Goal: Task Accomplishment & Management: Use online tool/utility

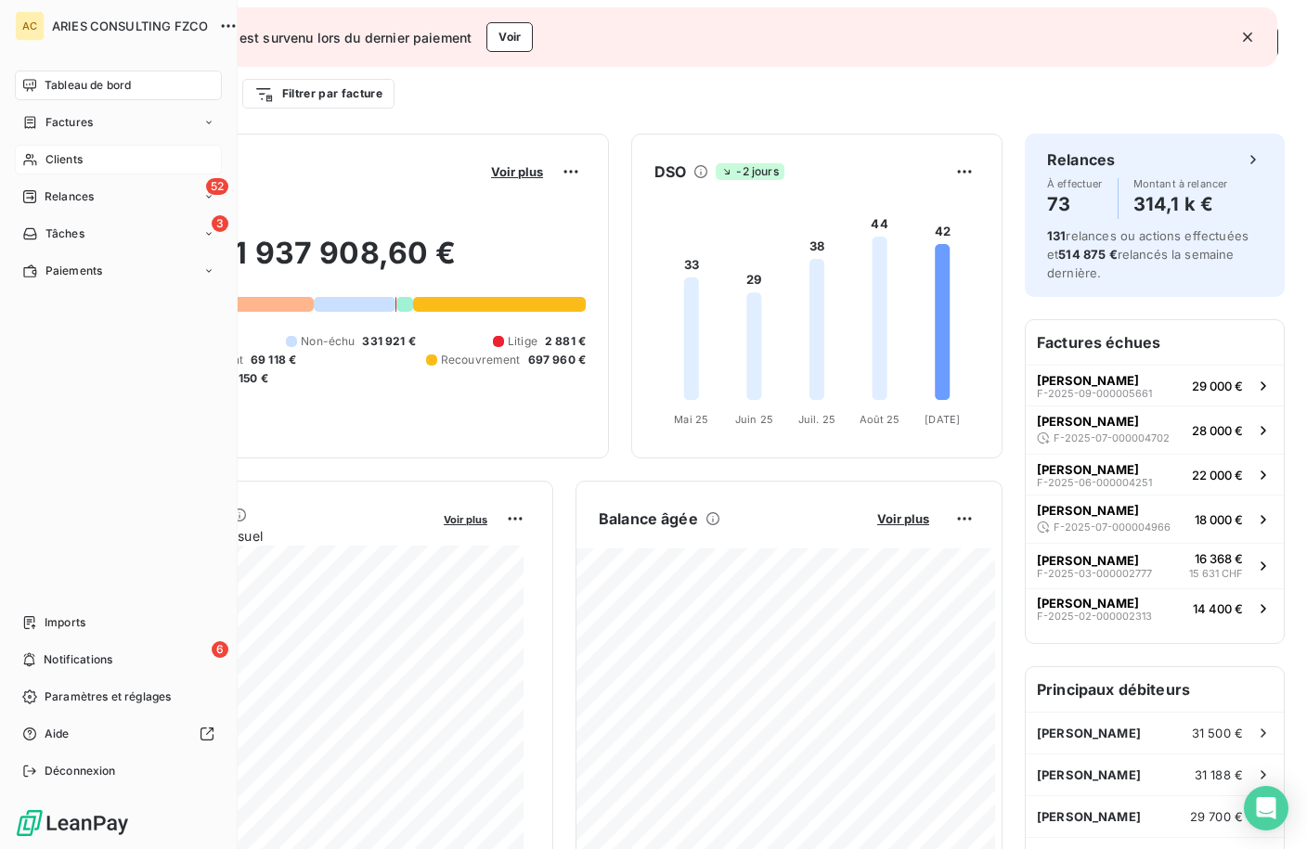
click at [58, 168] on div "Clients" at bounding box center [118, 160] width 207 height 30
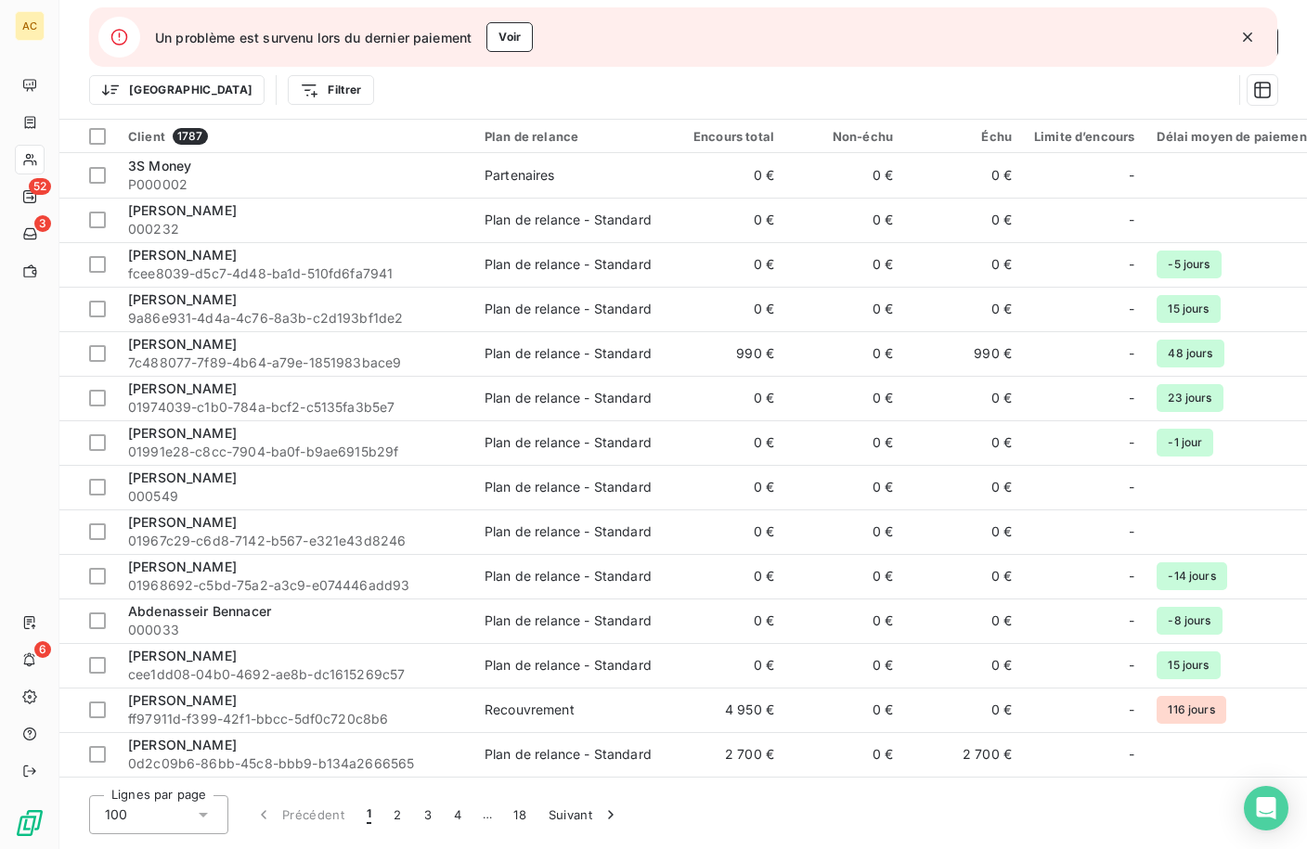
click at [1247, 39] on icon "button" at bounding box center [1247, 37] width 19 height 19
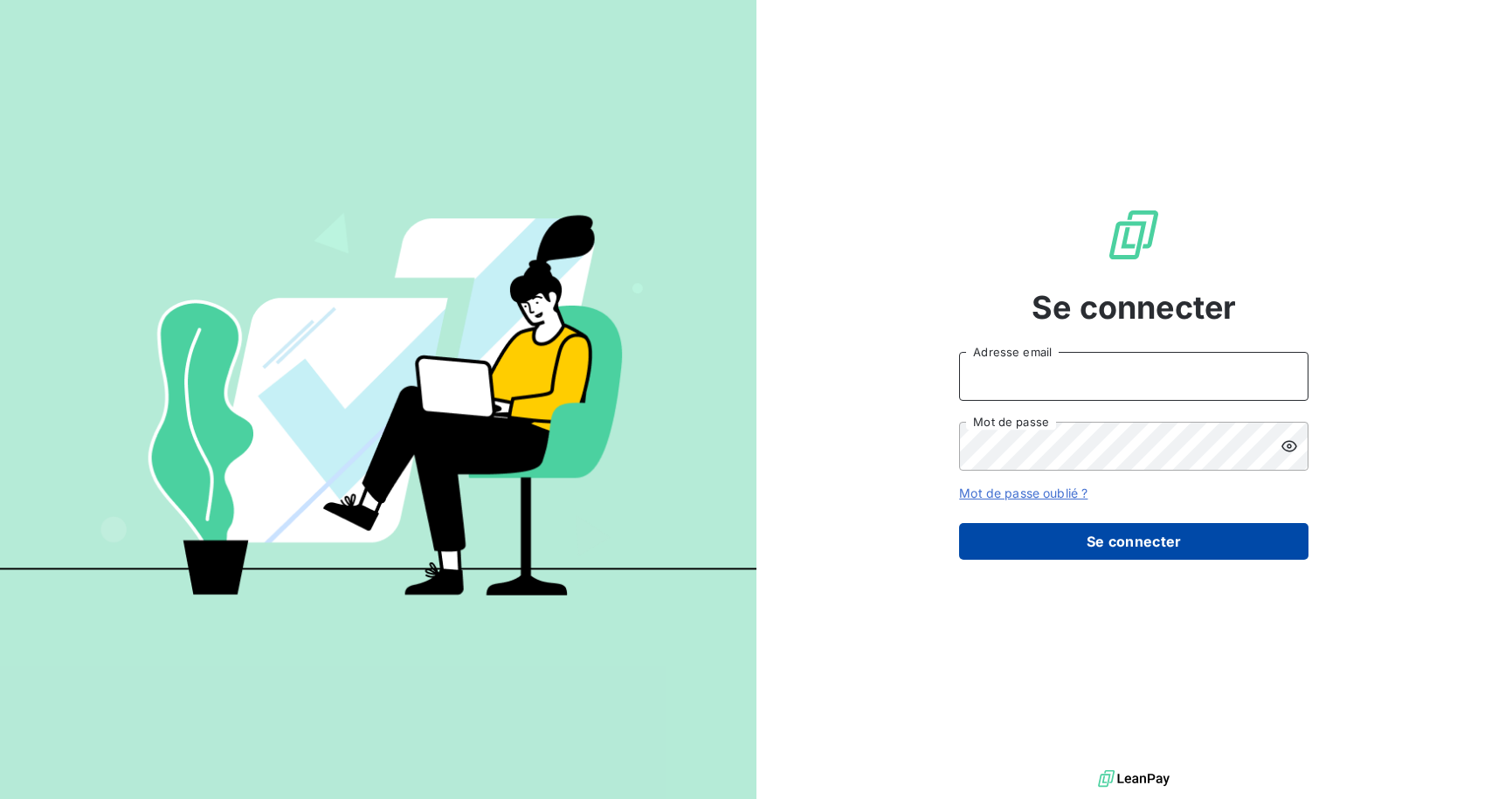
type input "[EMAIL_ADDRESS][DOMAIN_NAME]"
click at [1128, 549] on button "Se connecter" at bounding box center [1133, 541] width 349 height 37
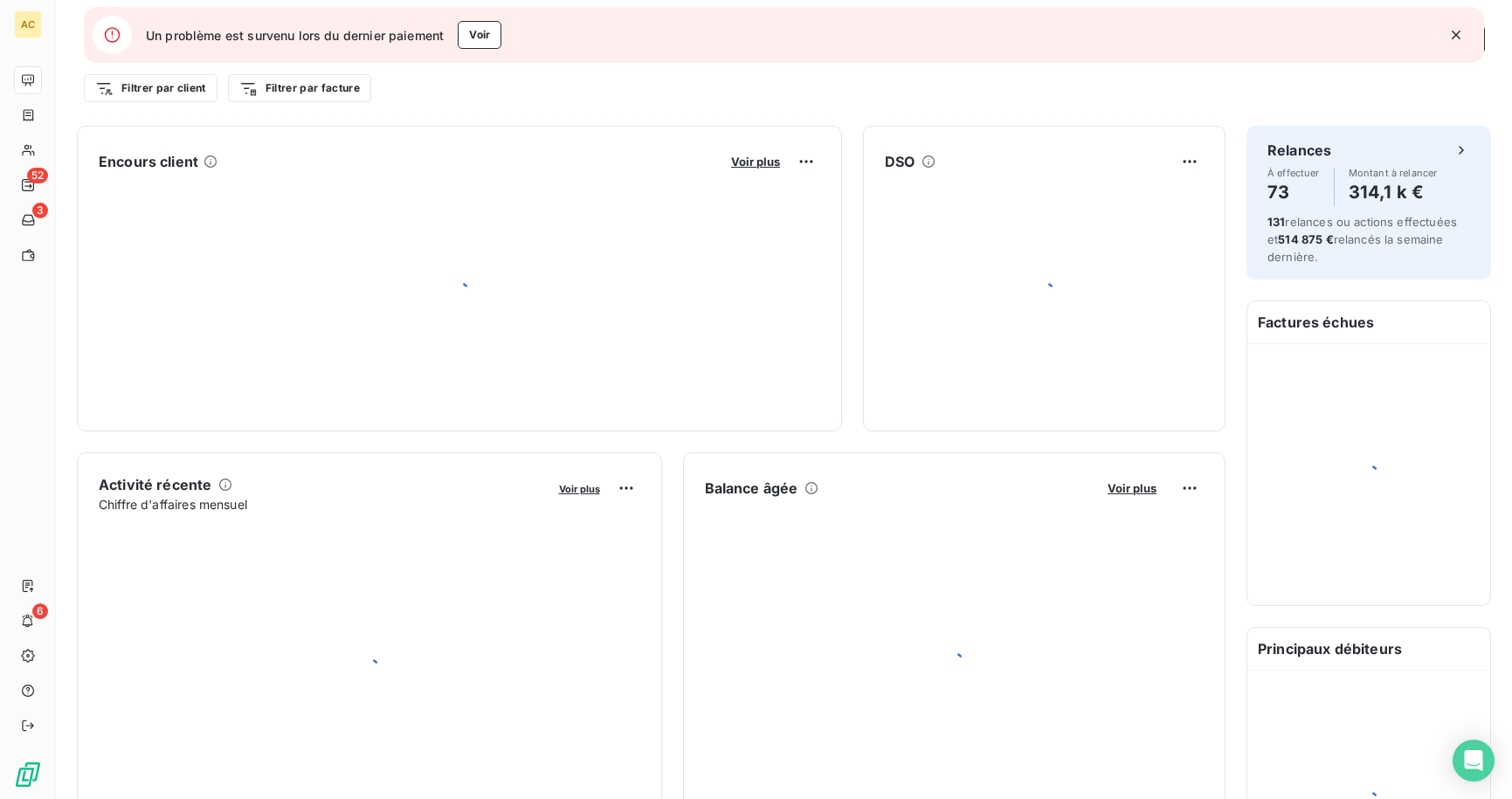
click at [1454, 34] on icon "button" at bounding box center [1456, 34] width 8 height 8
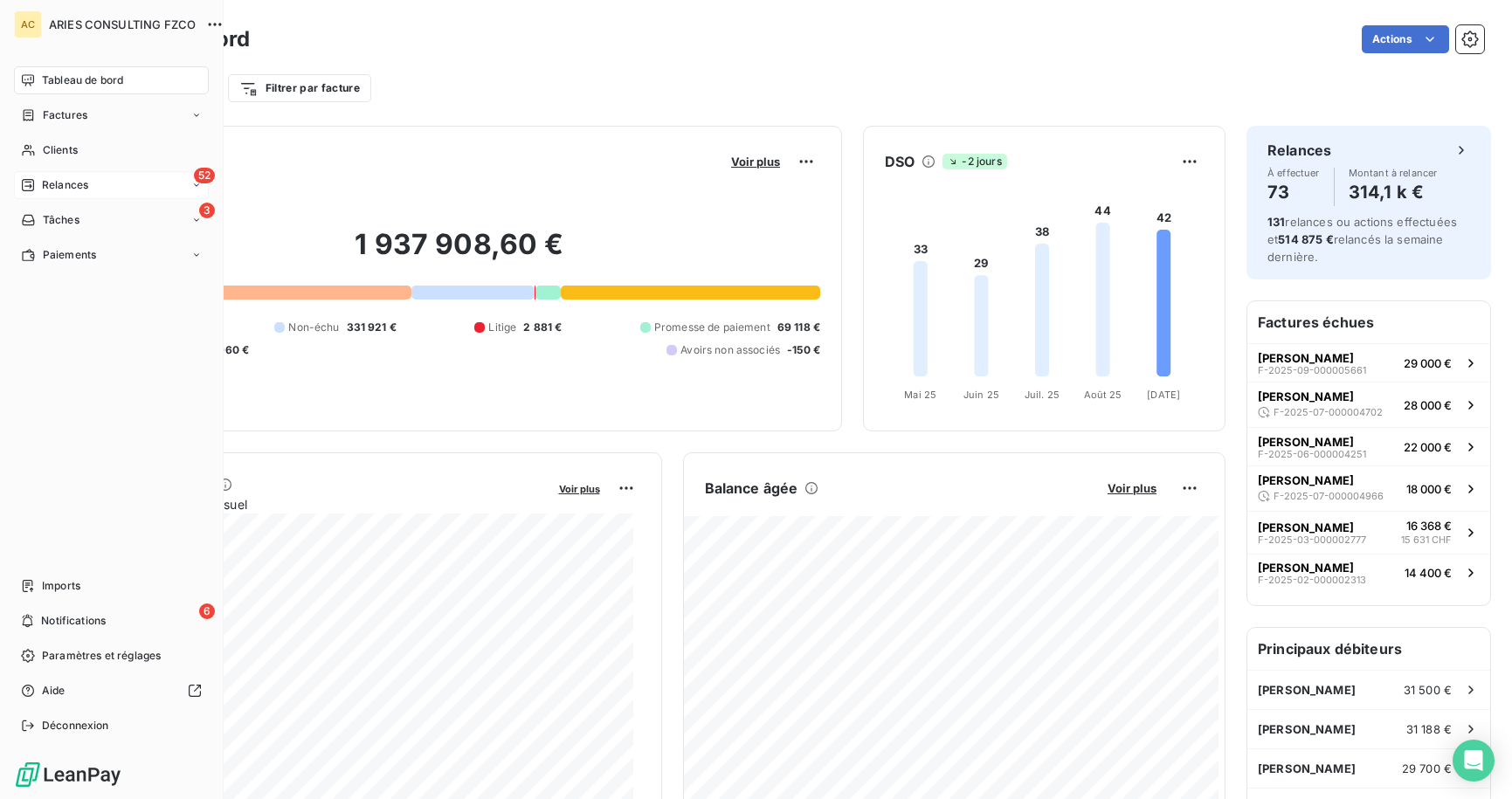
click at [56, 185] on span "Relances" at bounding box center [65, 184] width 46 height 16
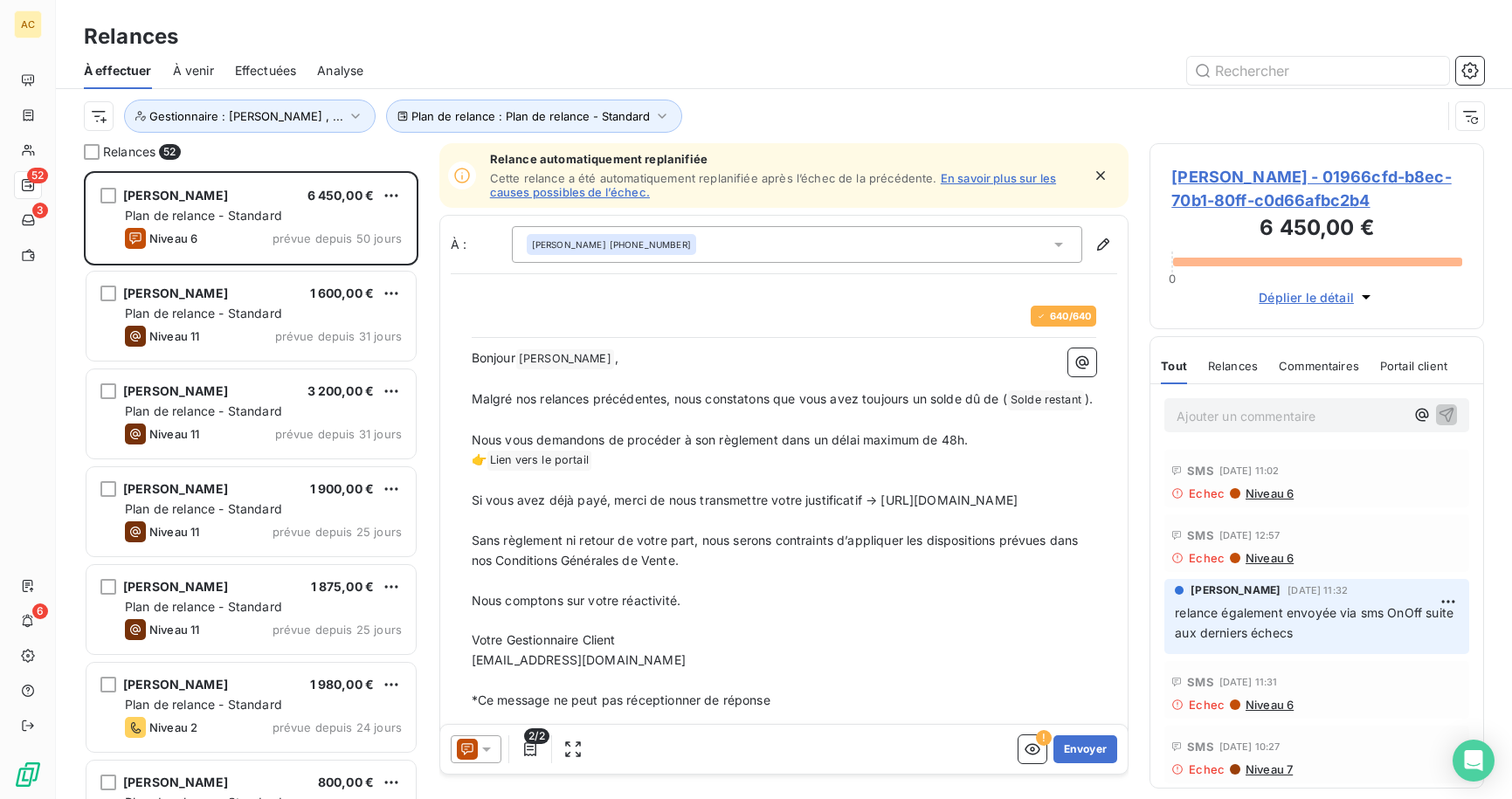
scroll to position [615, 322]
click at [347, 116] on icon "button" at bounding box center [356, 116] width 18 height 18
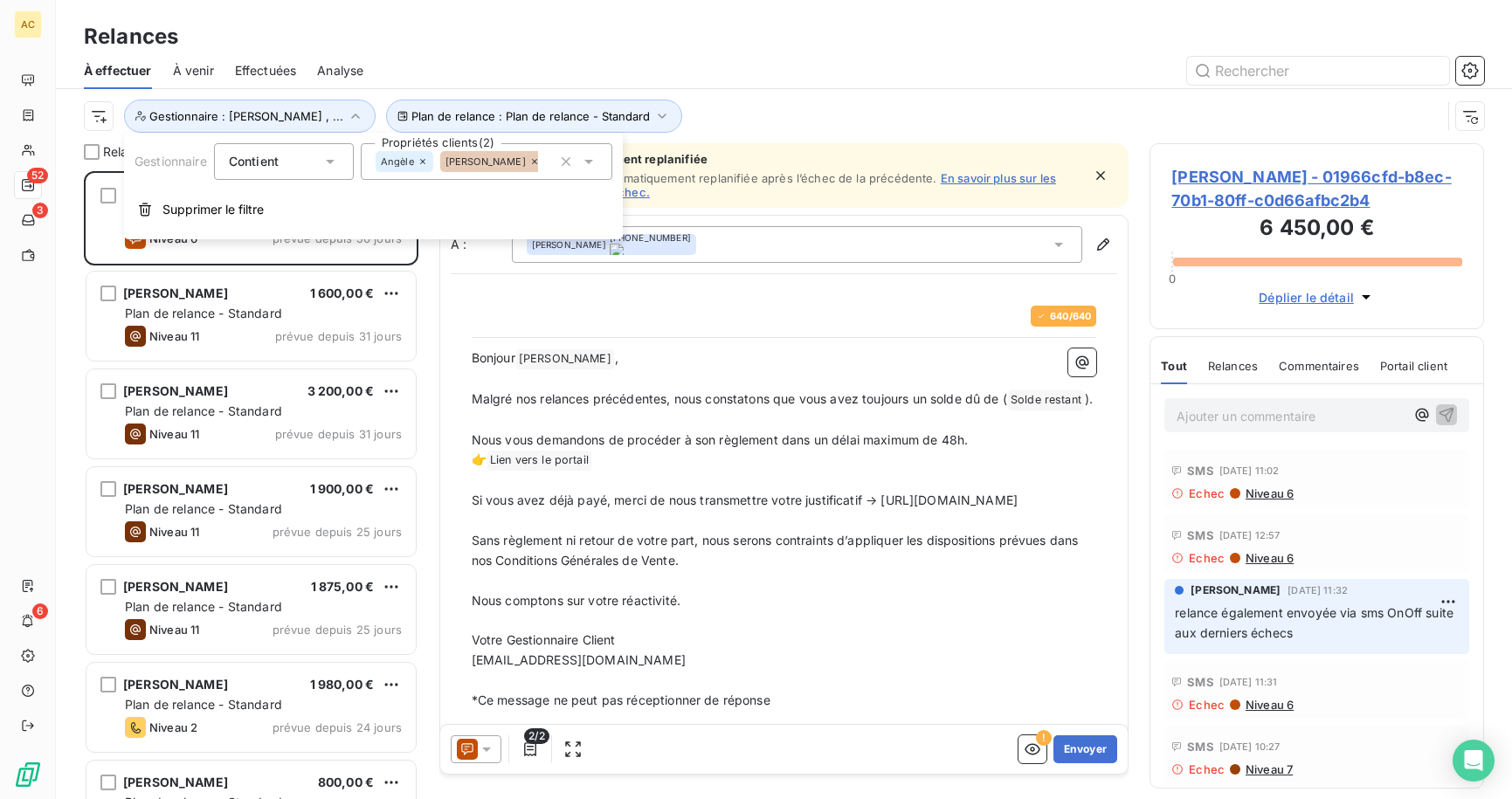
click at [772, 107] on div "Plan de relance : Plan de relance - Standard Gestionnaire : Angèle , ..." at bounding box center [762, 116] width 1357 height 33
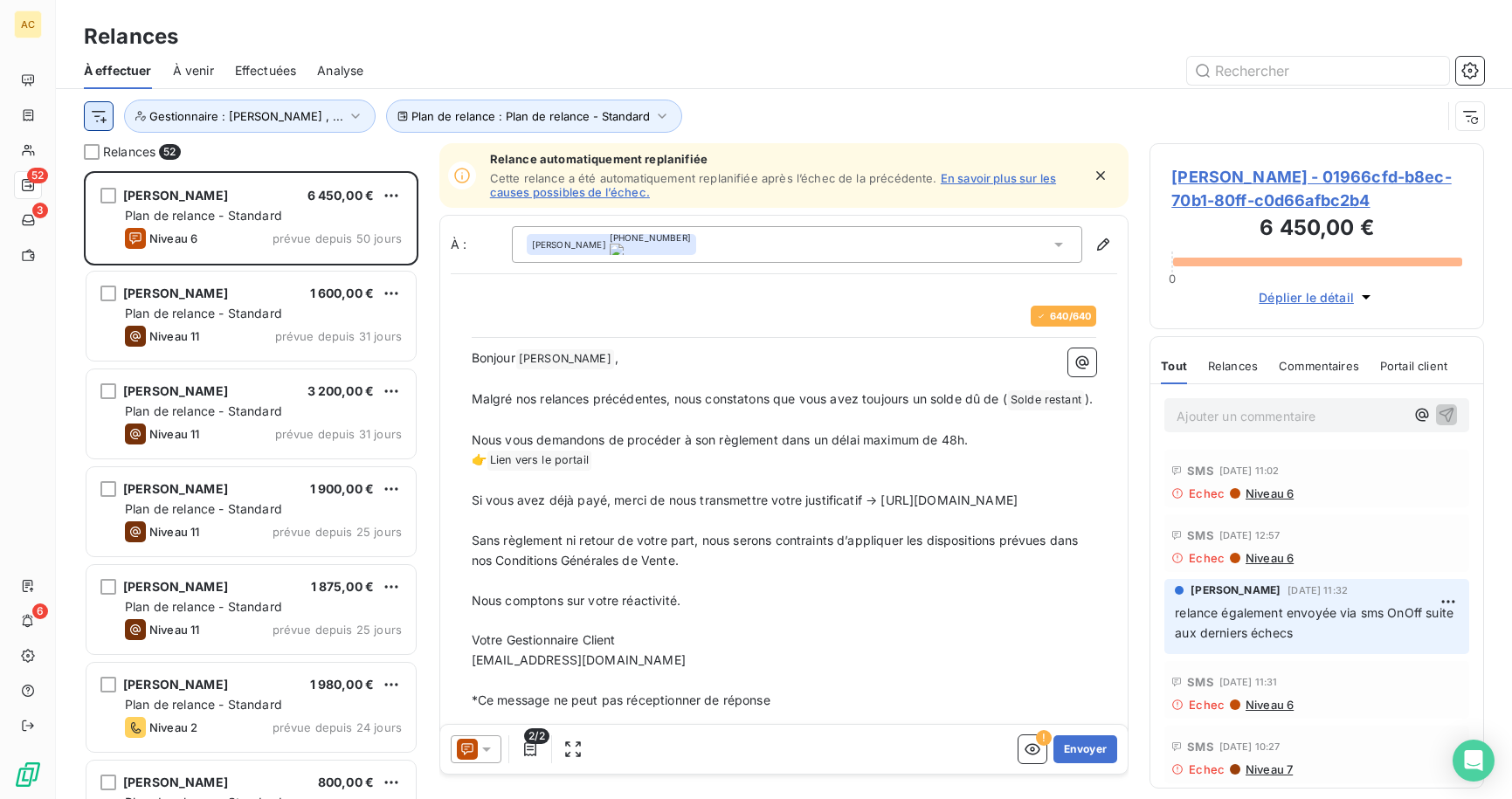
click at [95, 123] on html "AC 52 3 6 Relances À effectuer À venir Effectuées Analyse Plan de relance : Pla…" at bounding box center [756, 399] width 1512 height 799
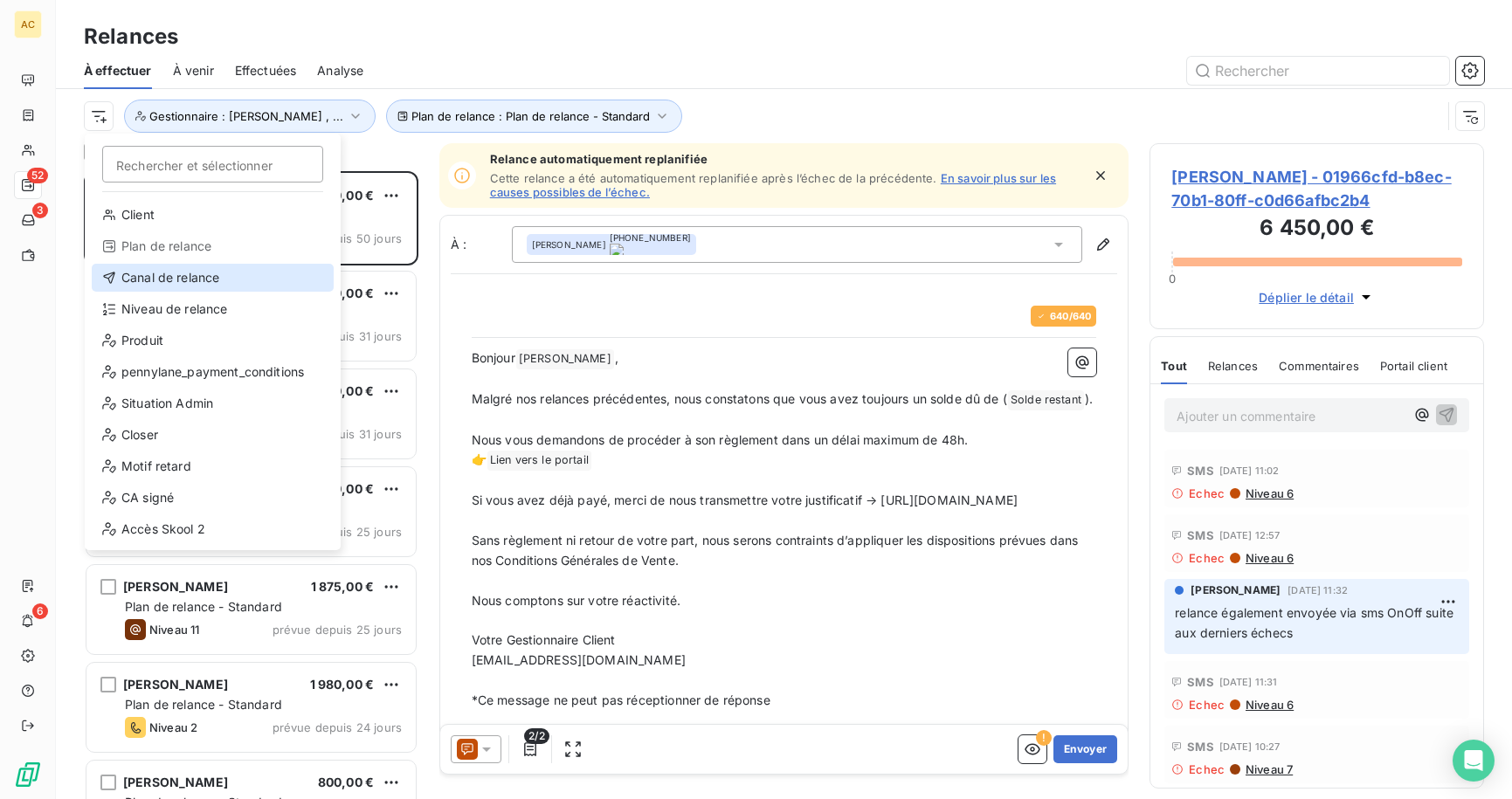
click at [183, 281] on div "Canal de relance" at bounding box center [212, 278] width 242 height 28
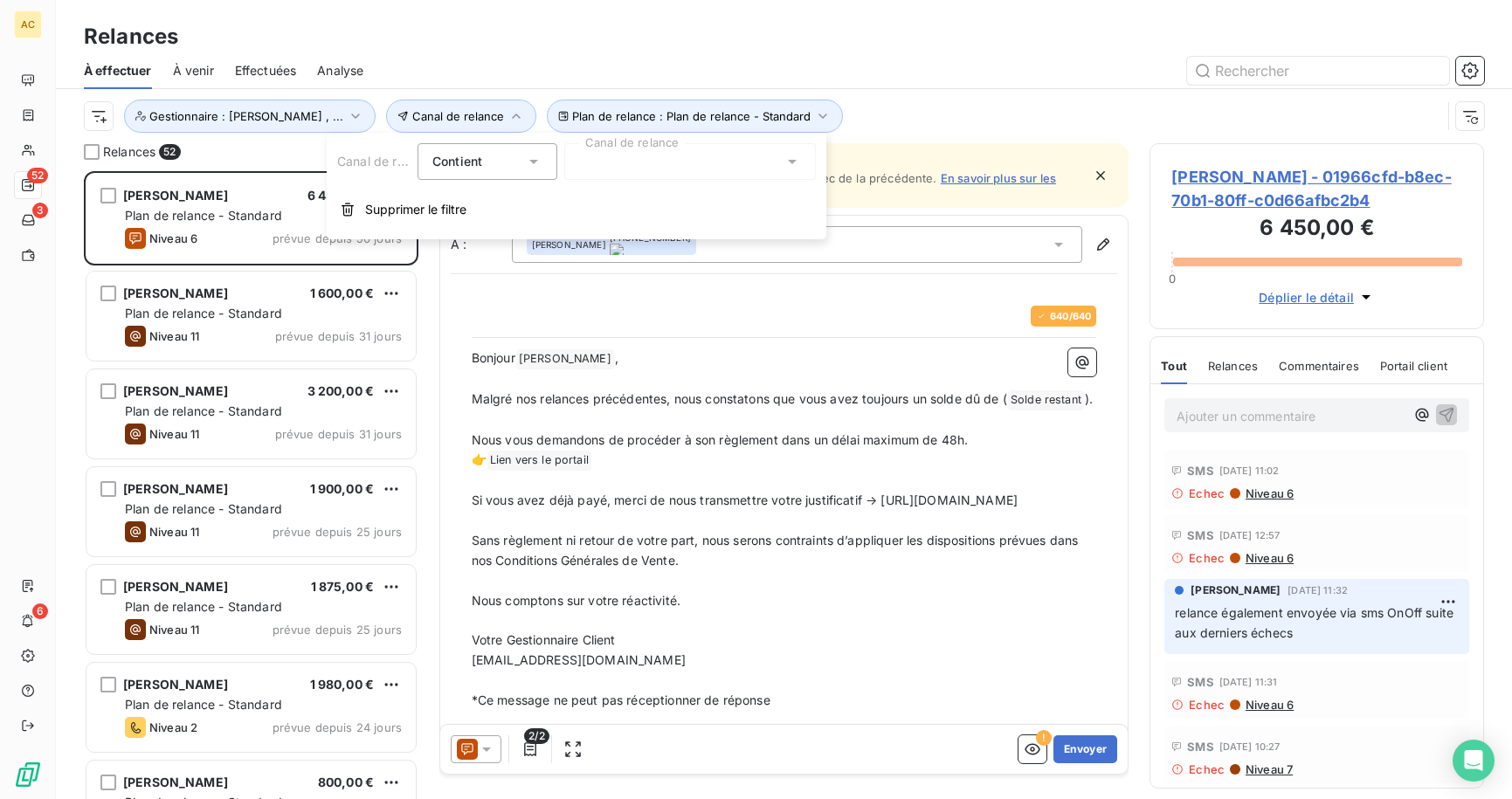
click at [586, 160] on div at bounding box center [690, 161] width 251 height 37
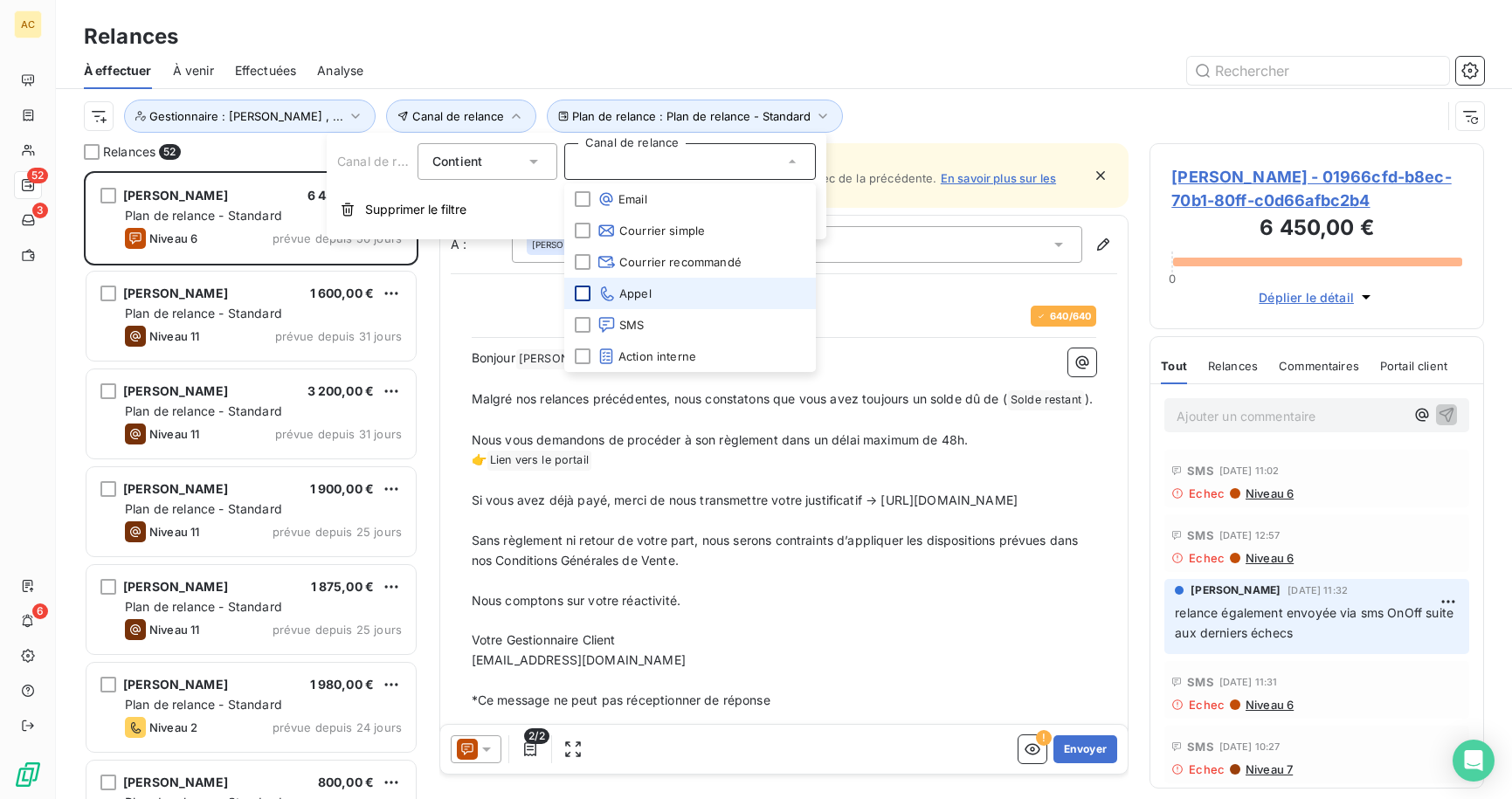
click at [580, 297] on div at bounding box center [582, 294] width 16 height 16
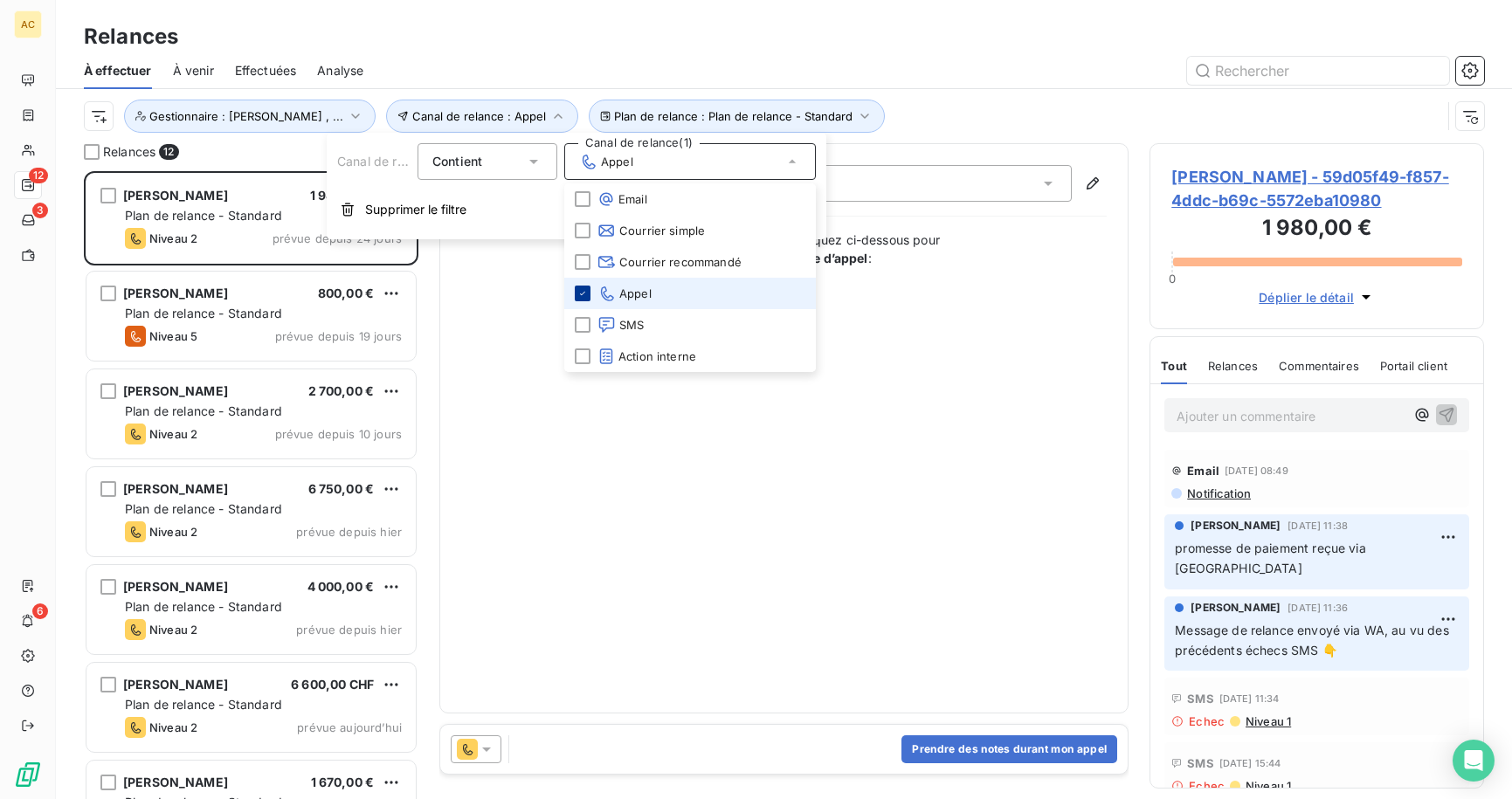
click at [578, 293] on icon at bounding box center [582, 293] width 10 height 10
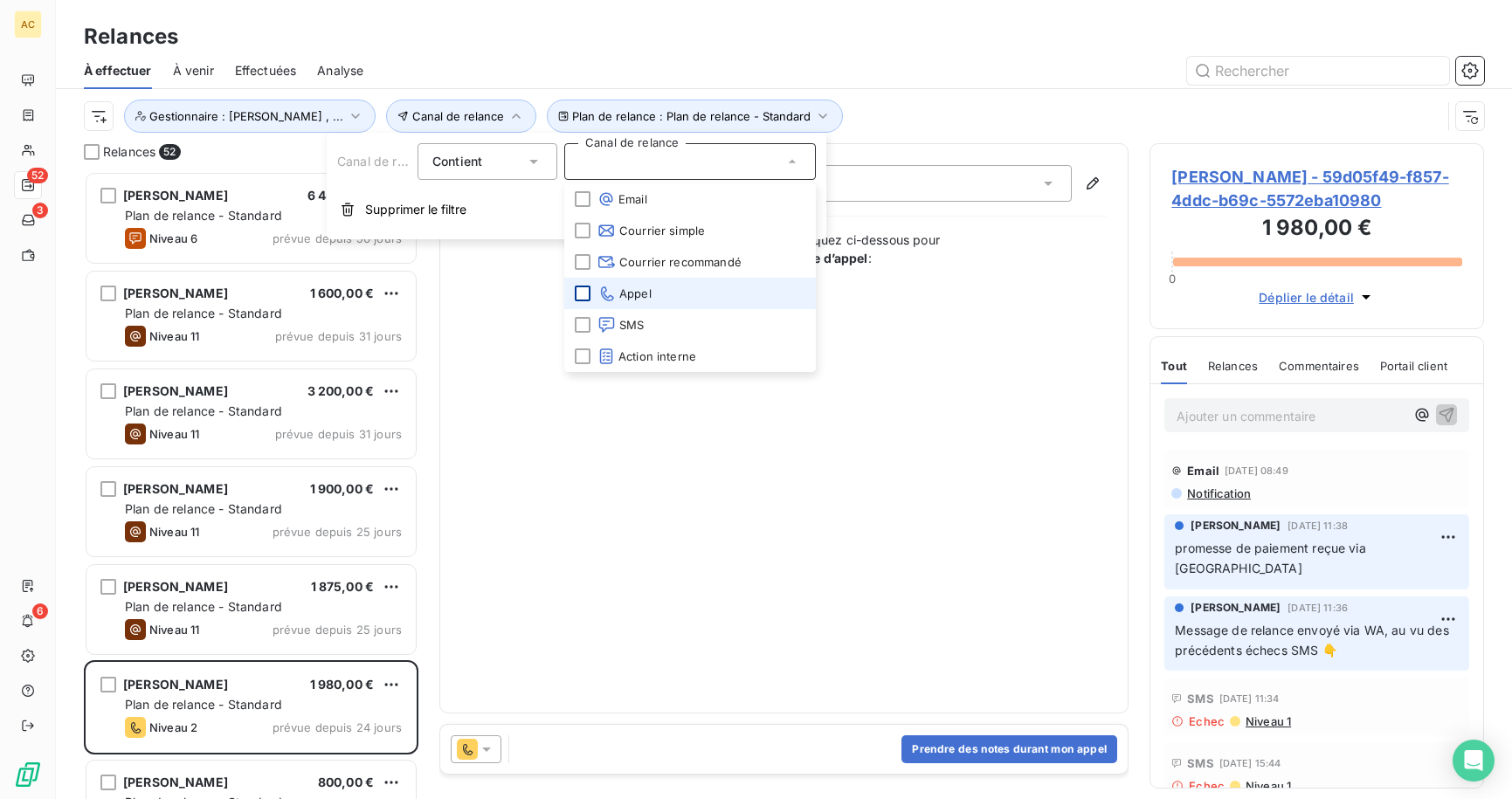
click at [951, 114] on div "Plan de relance : Plan de relance - Standard Canal de relance Gestionnaire : An…" at bounding box center [762, 116] width 1357 height 33
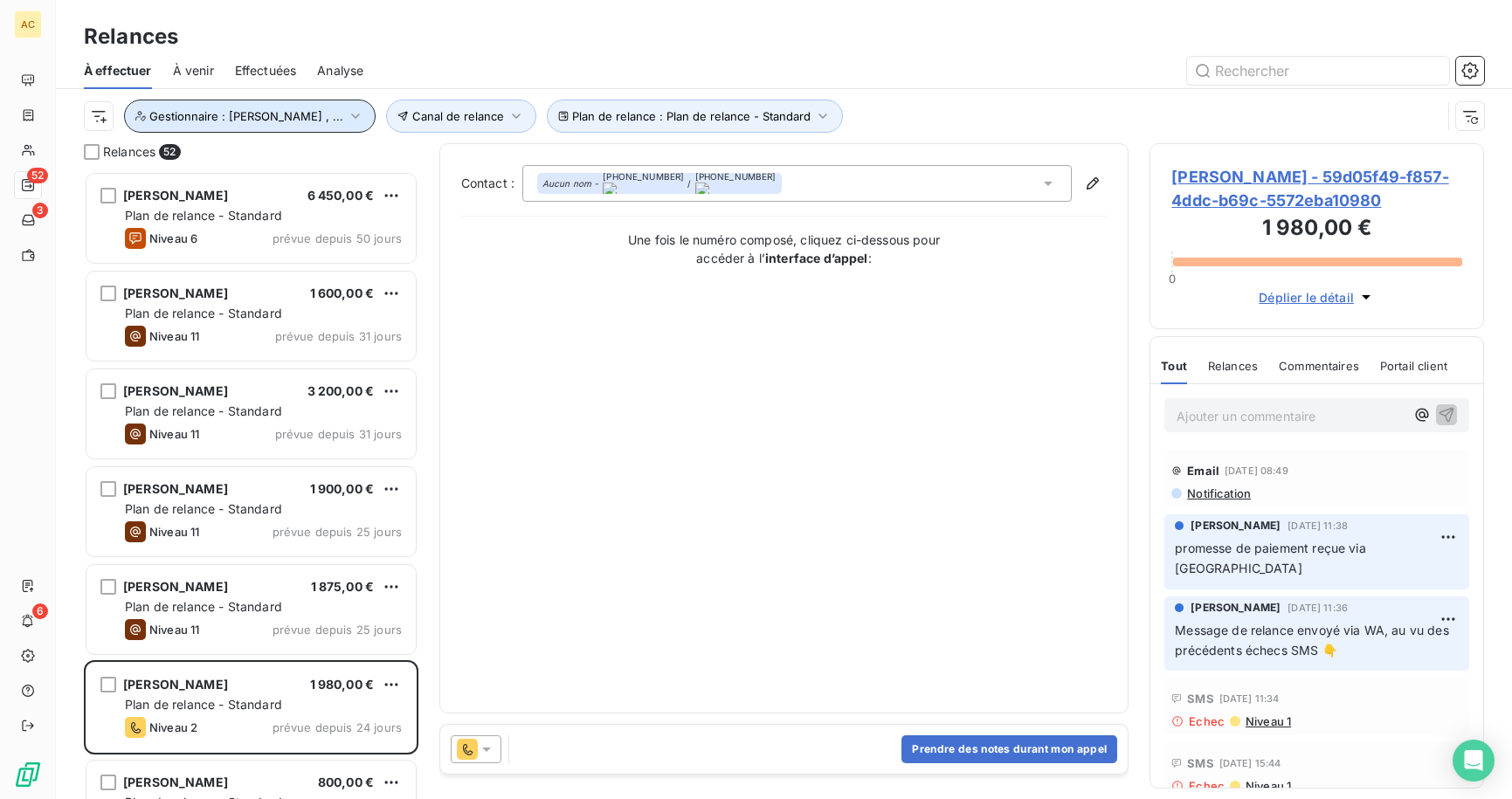
click at [347, 120] on icon "button" at bounding box center [356, 116] width 18 height 18
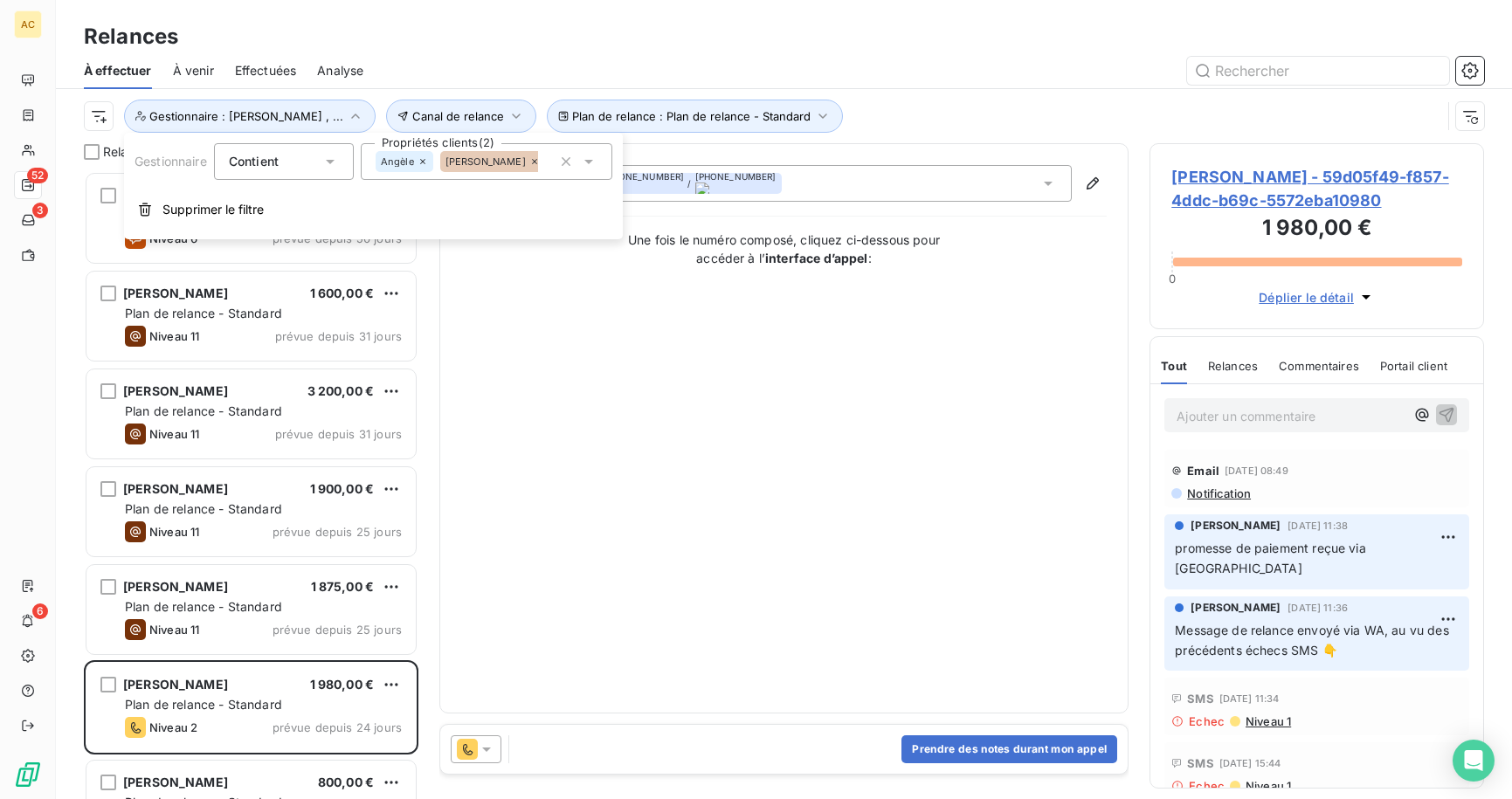
click at [429, 161] on div "Angèle" at bounding box center [404, 162] width 57 height 21
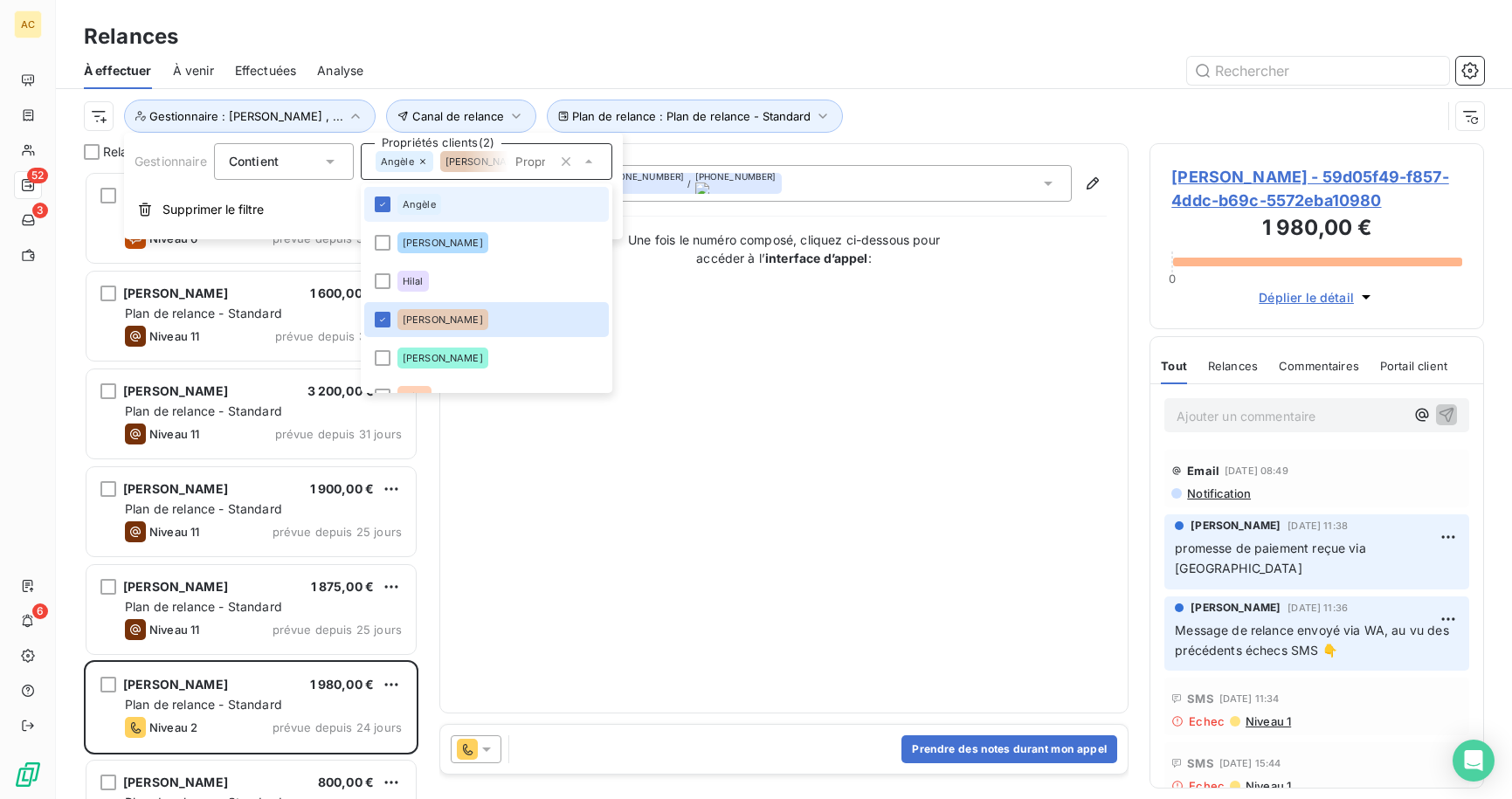
click at [424, 162] on icon at bounding box center [422, 161] width 10 height 10
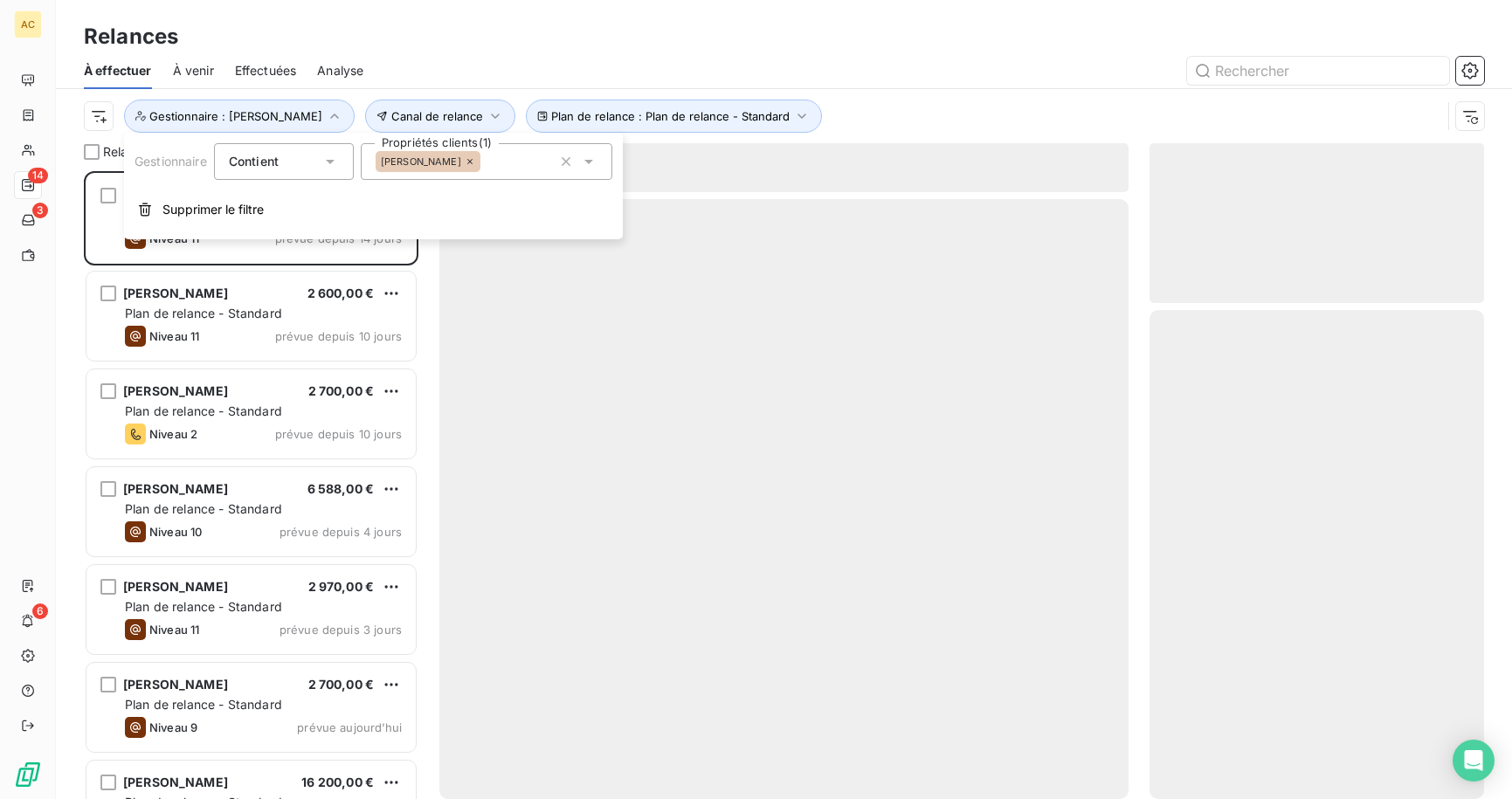
scroll to position [615, 322]
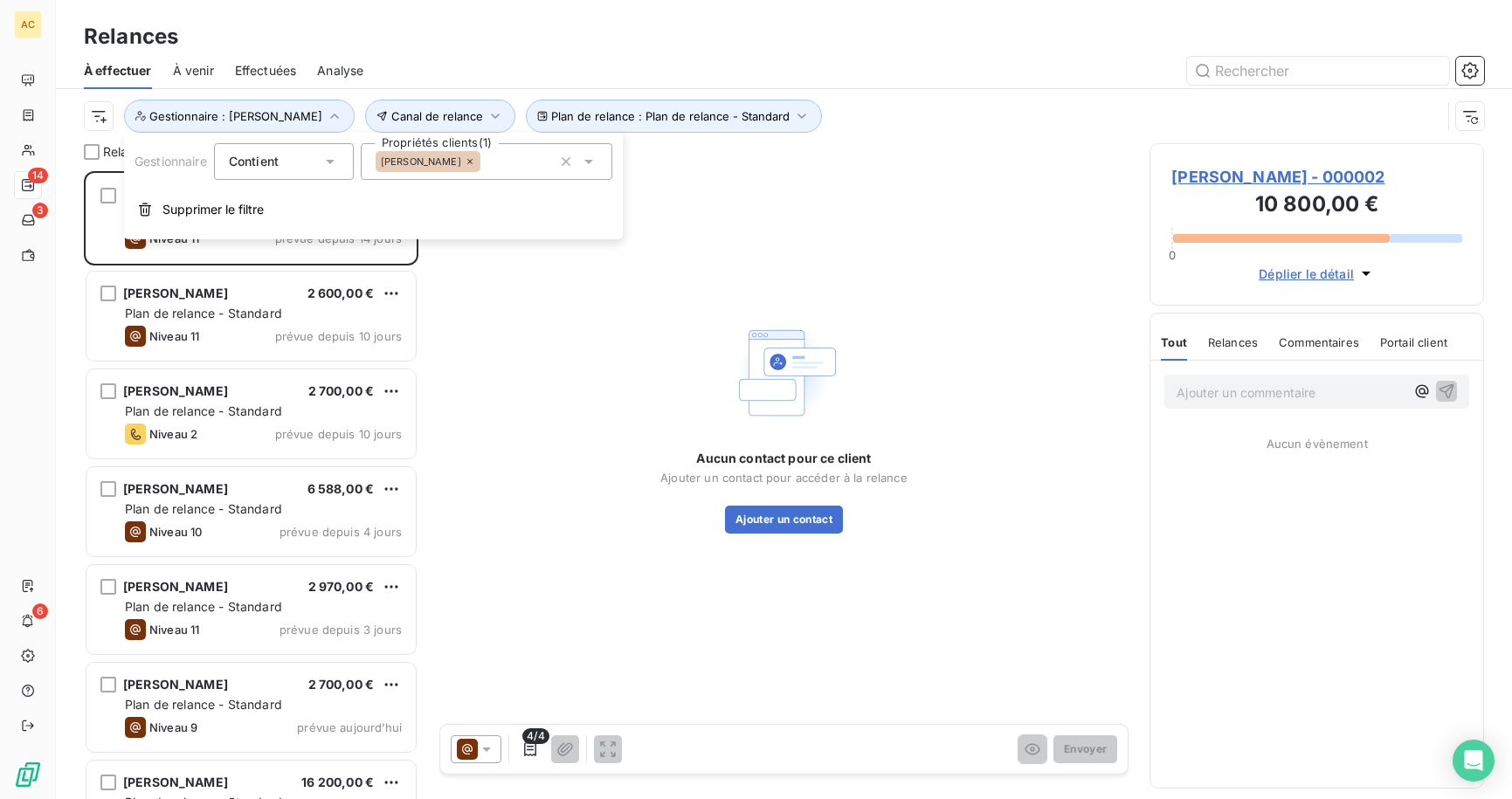
click at [465, 157] on icon at bounding box center [470, 161] width 10 height 10
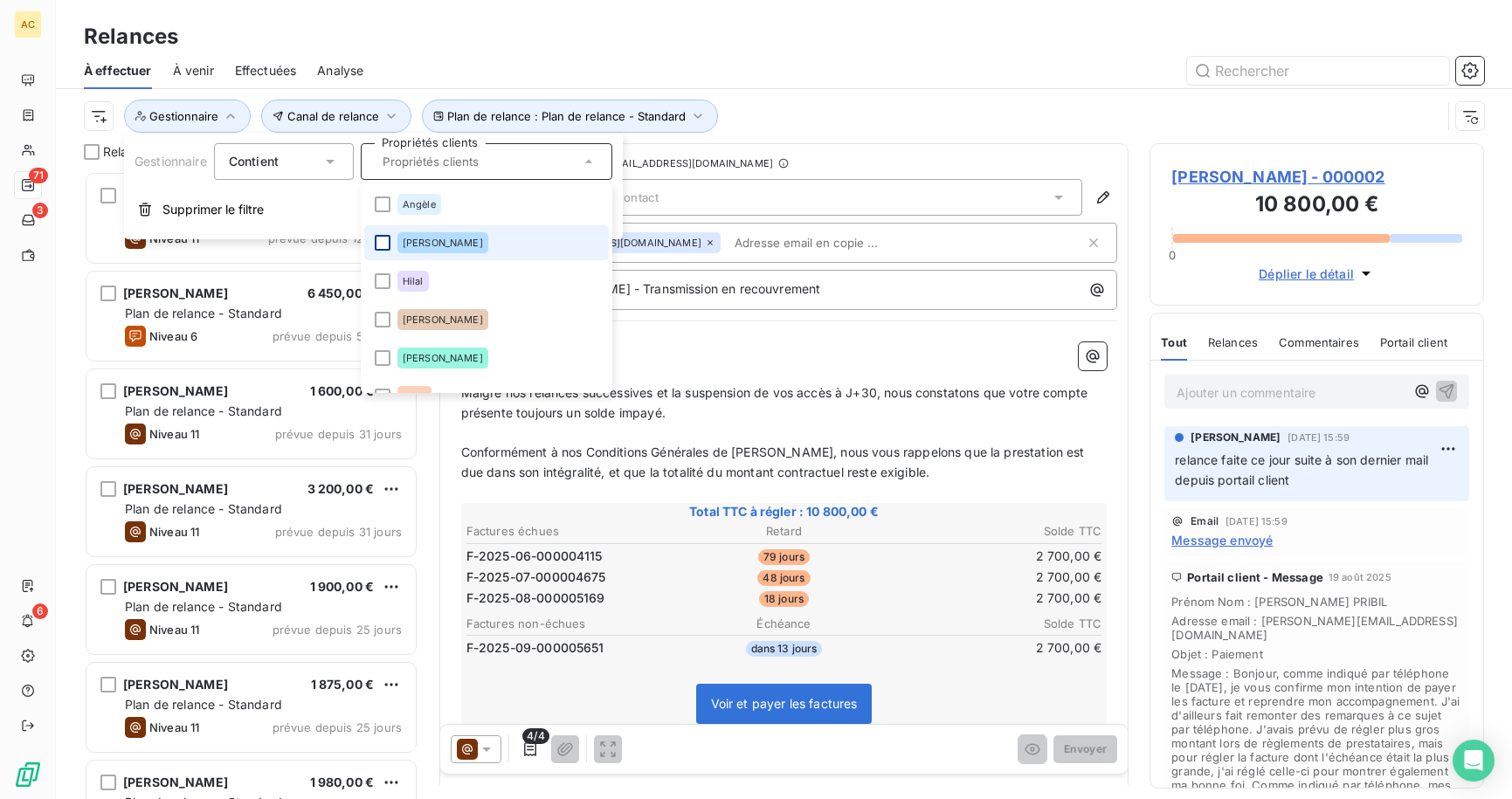
click at [382, 248] on div at bounding box center [382, 243] width 16 height 16
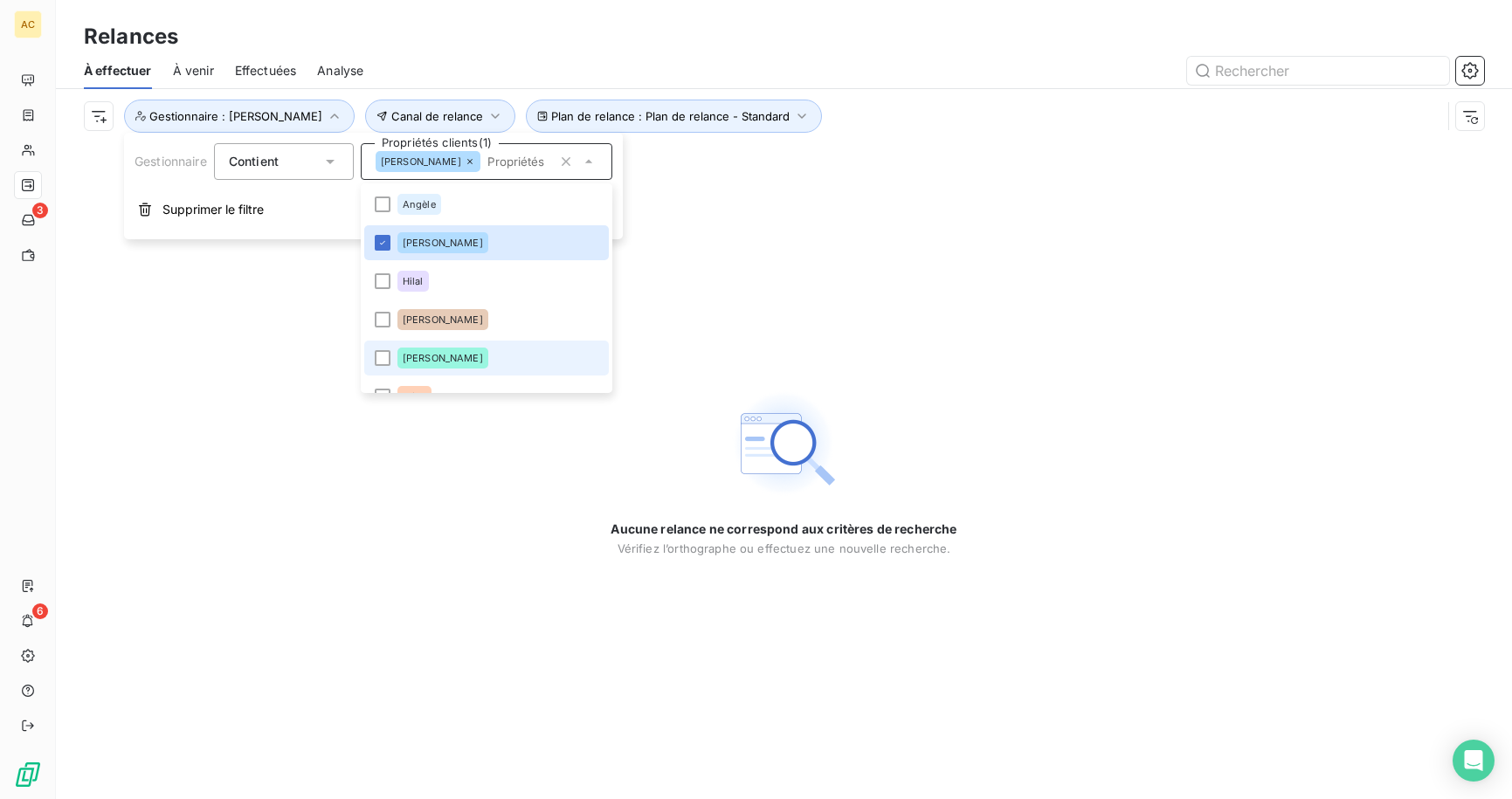
drag, startPoint x: 383, startPoint y: 358, endPoint x: 410, endPoint y: 344, distance: 30.4
click at [383, 358] on div at bounding box center [382, 358] width 16 height 16
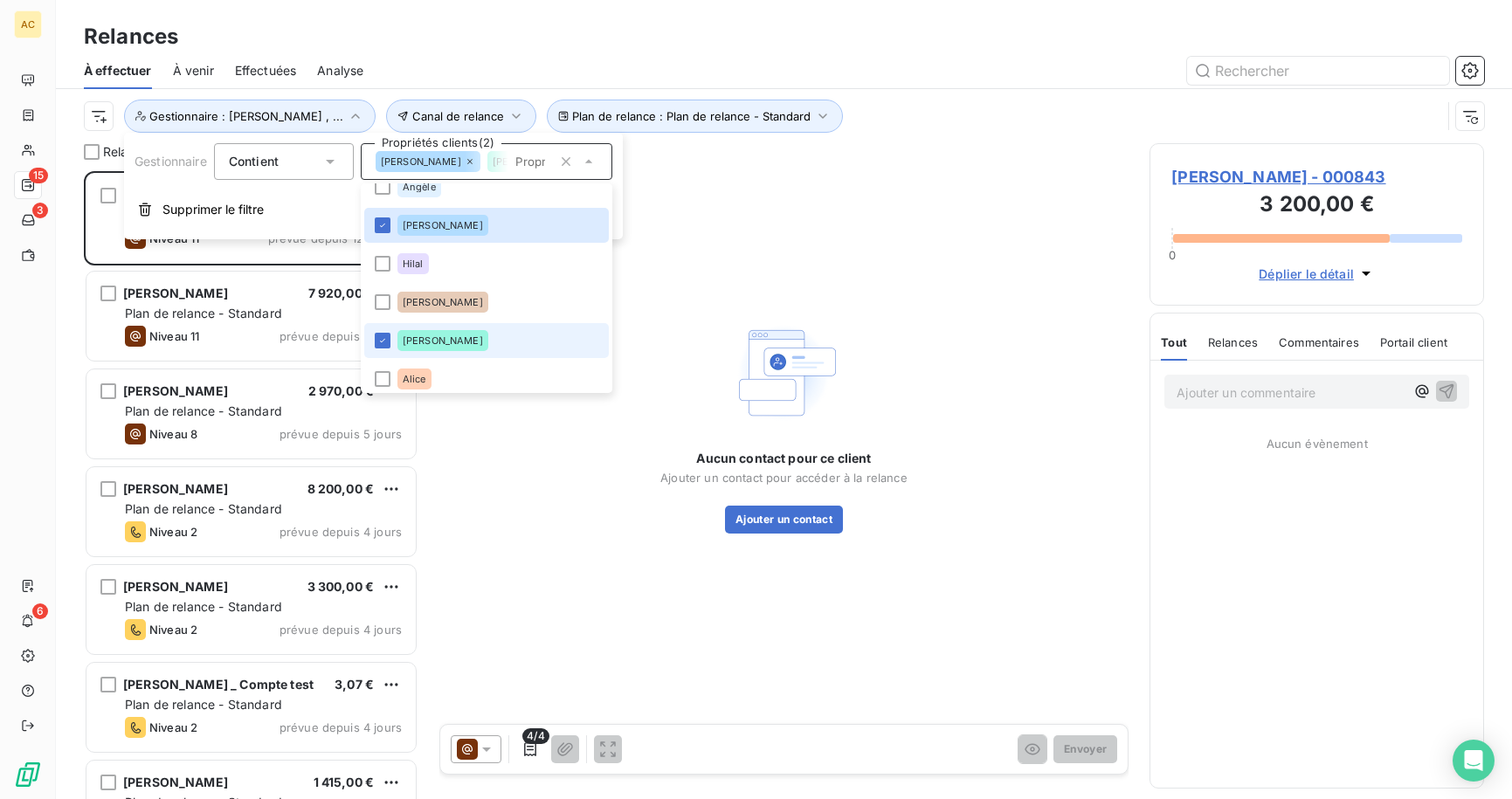
scroll to position [24, 0]
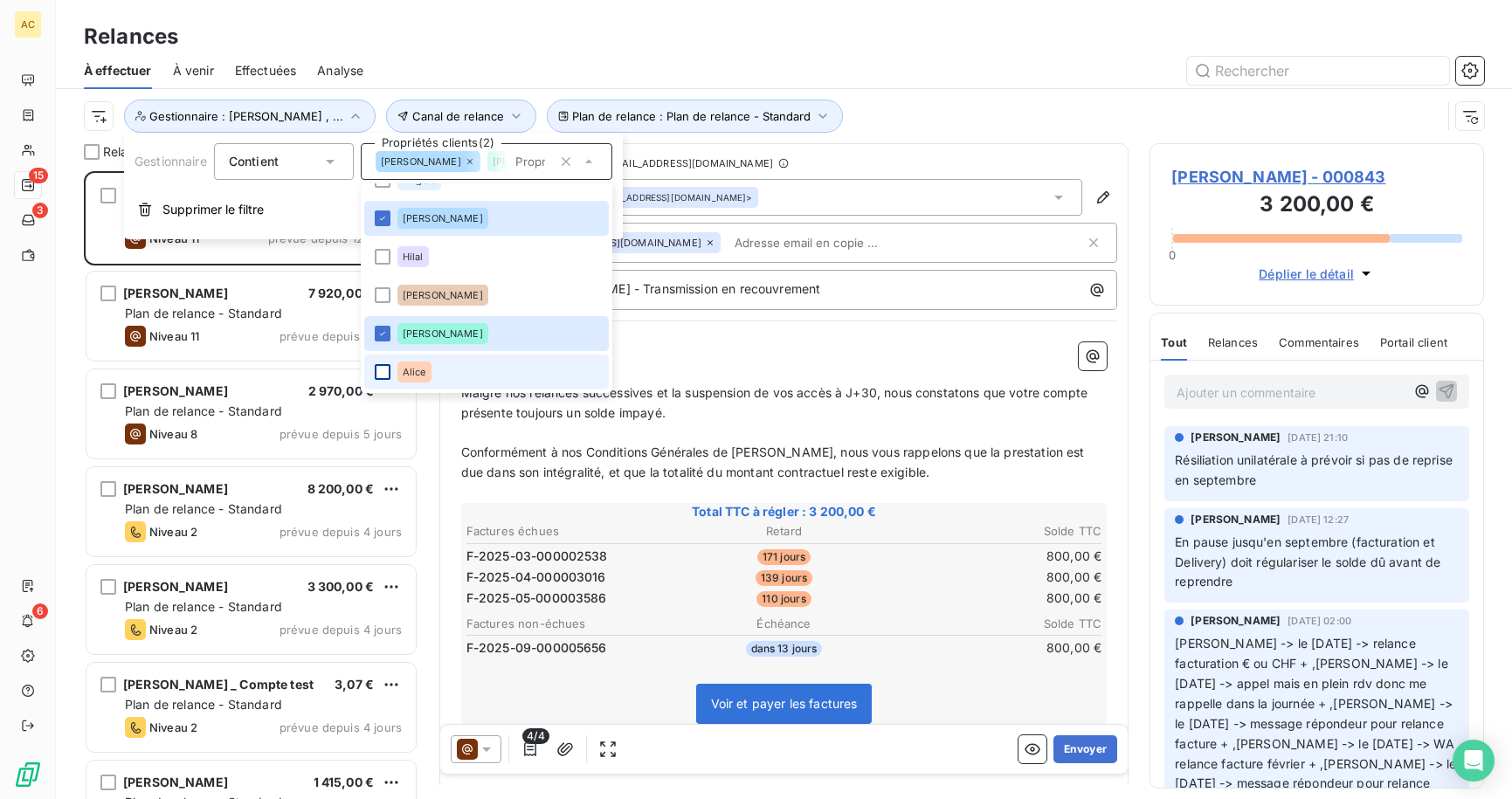
click at [383, 373] on div at bounding box center [382, 372] width 16 height 16
drag, startPoint x: 383, startPoint y: 373, endPoint x: 387, endPoint y: 355, distance: 18.4
click at [384, 373] on icon at bounding box center [382, 372] width 10 height 10
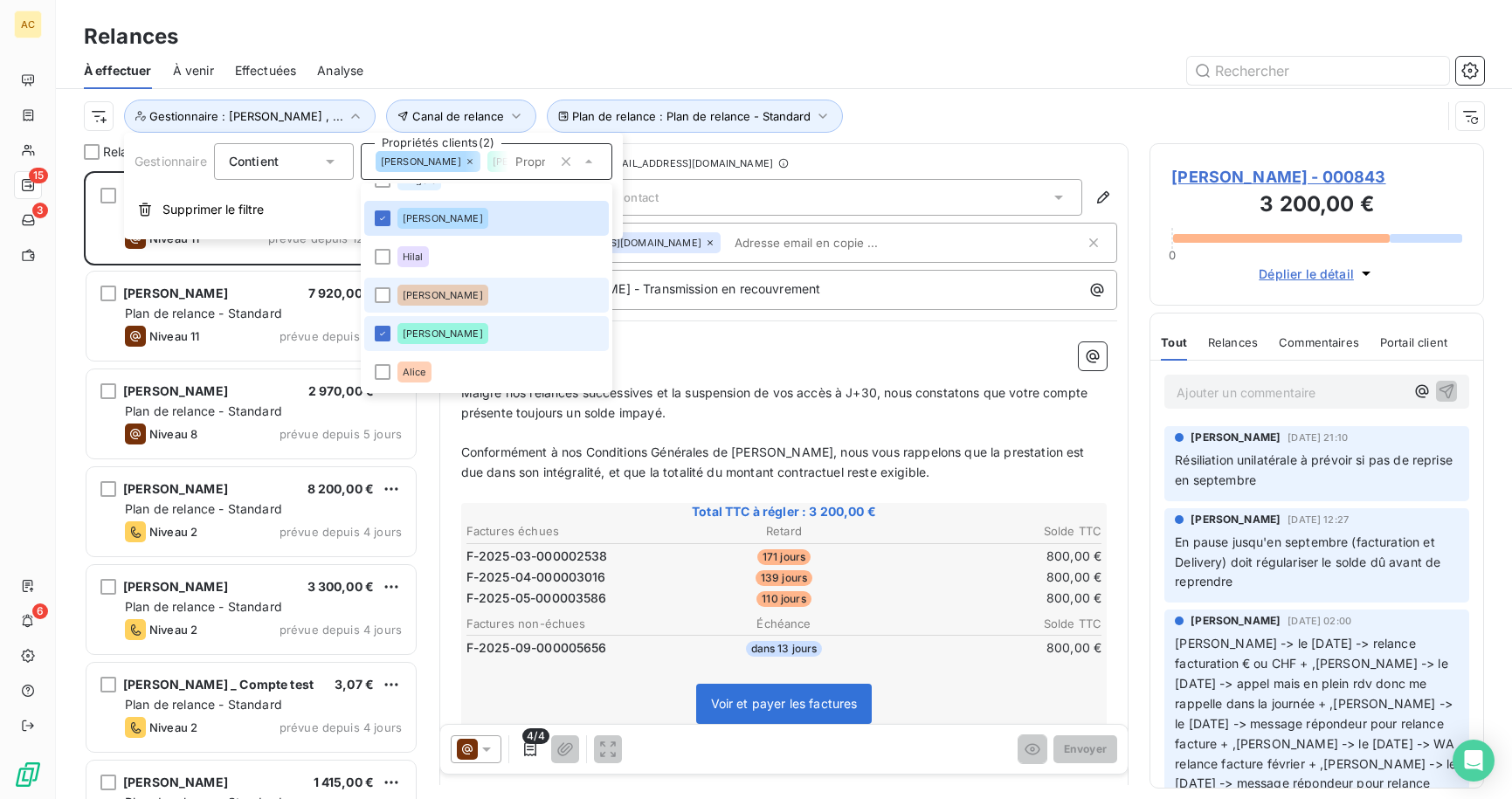
drag, startPoint x: 387, startPoint y: 330, endPoint x: 395, endPoint y: 280, distance: 50.6
click at [388, 330] on icon at bounding box center [382, 333] width 10 height 10
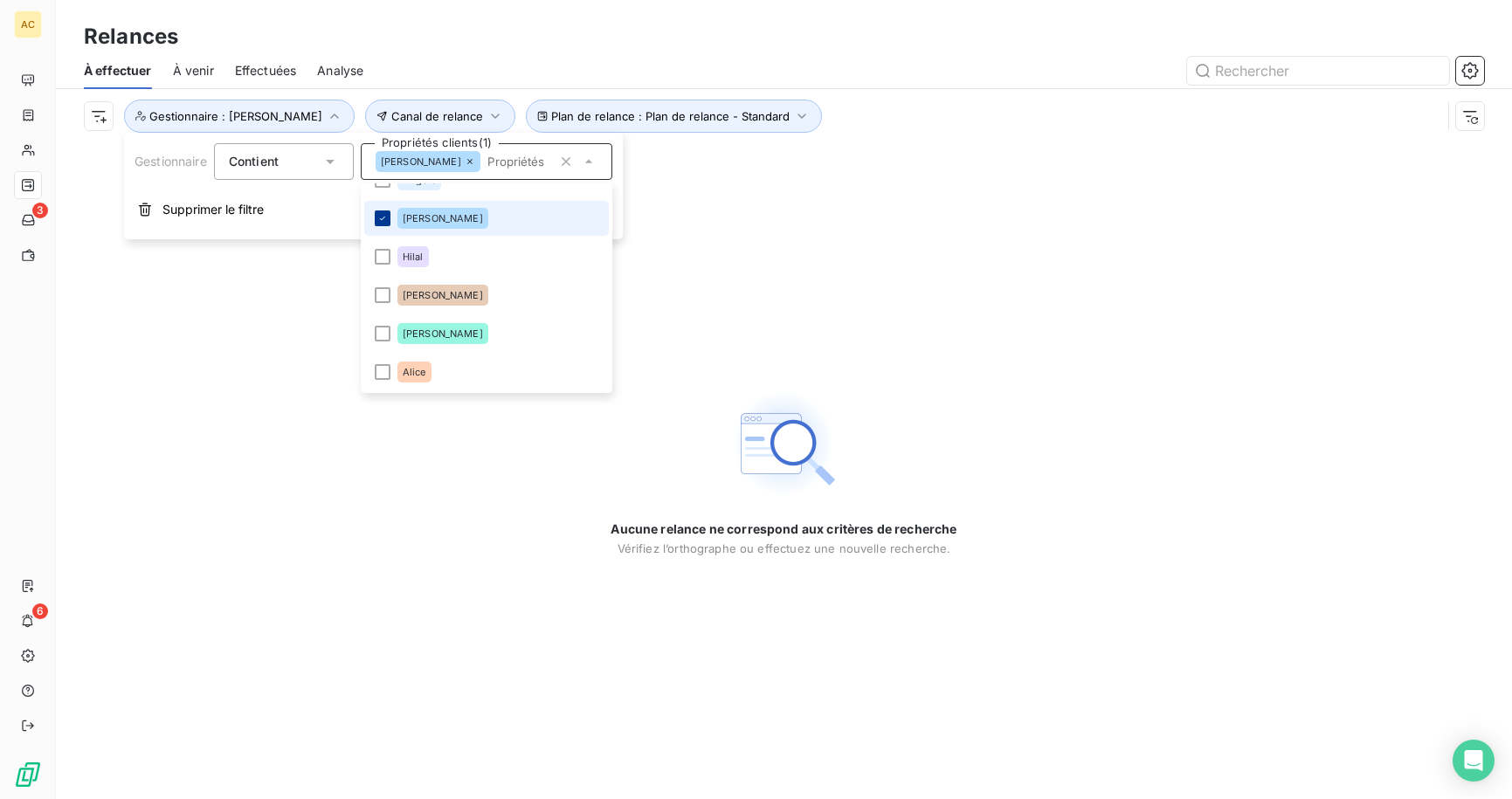
click at [390, 222] on div at bounding box center [382, 218] width 16 height 16
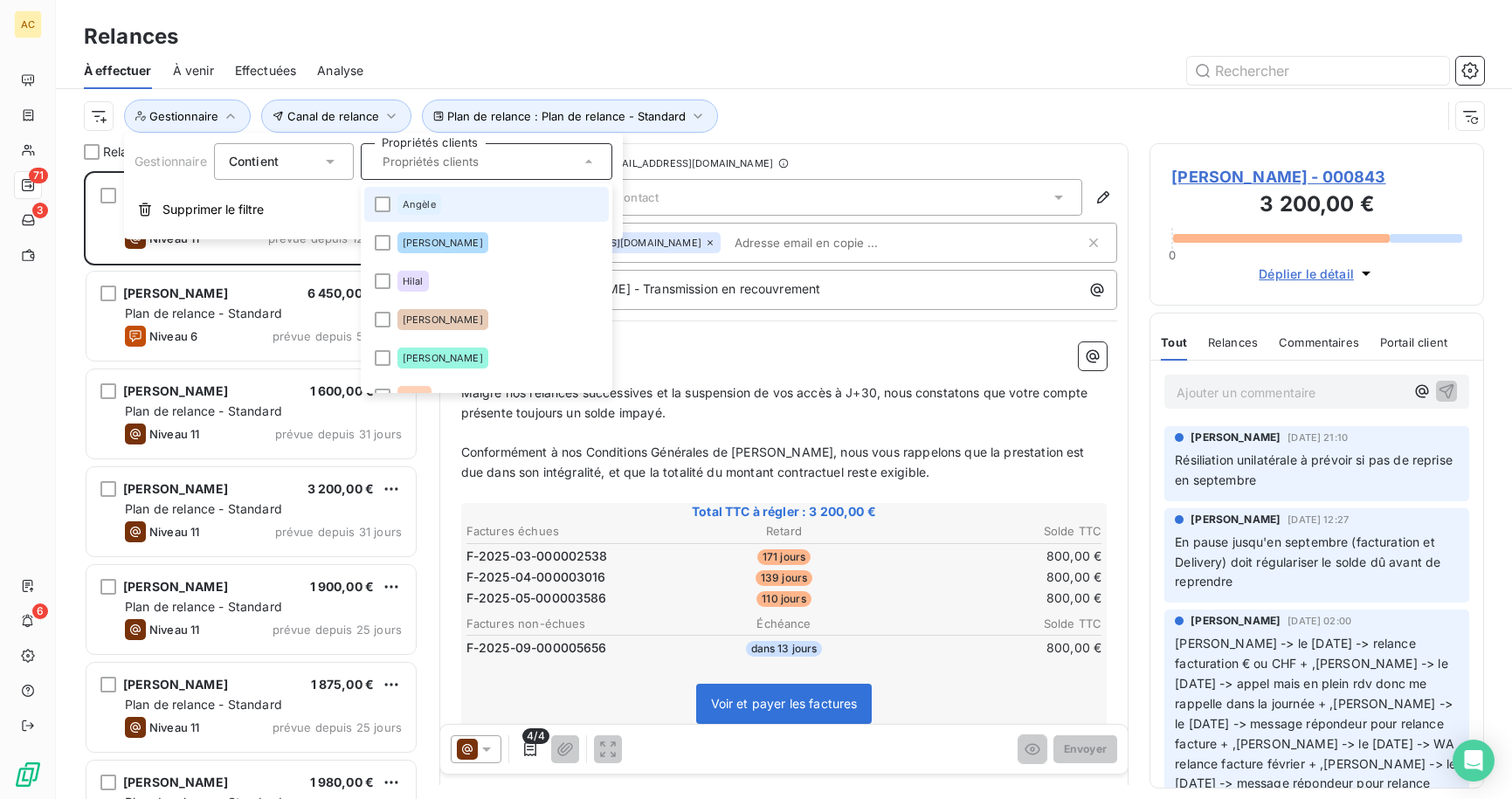
click at [394, 206] on li "Angèle" at bounding box center [486, 204] width 245 height 35
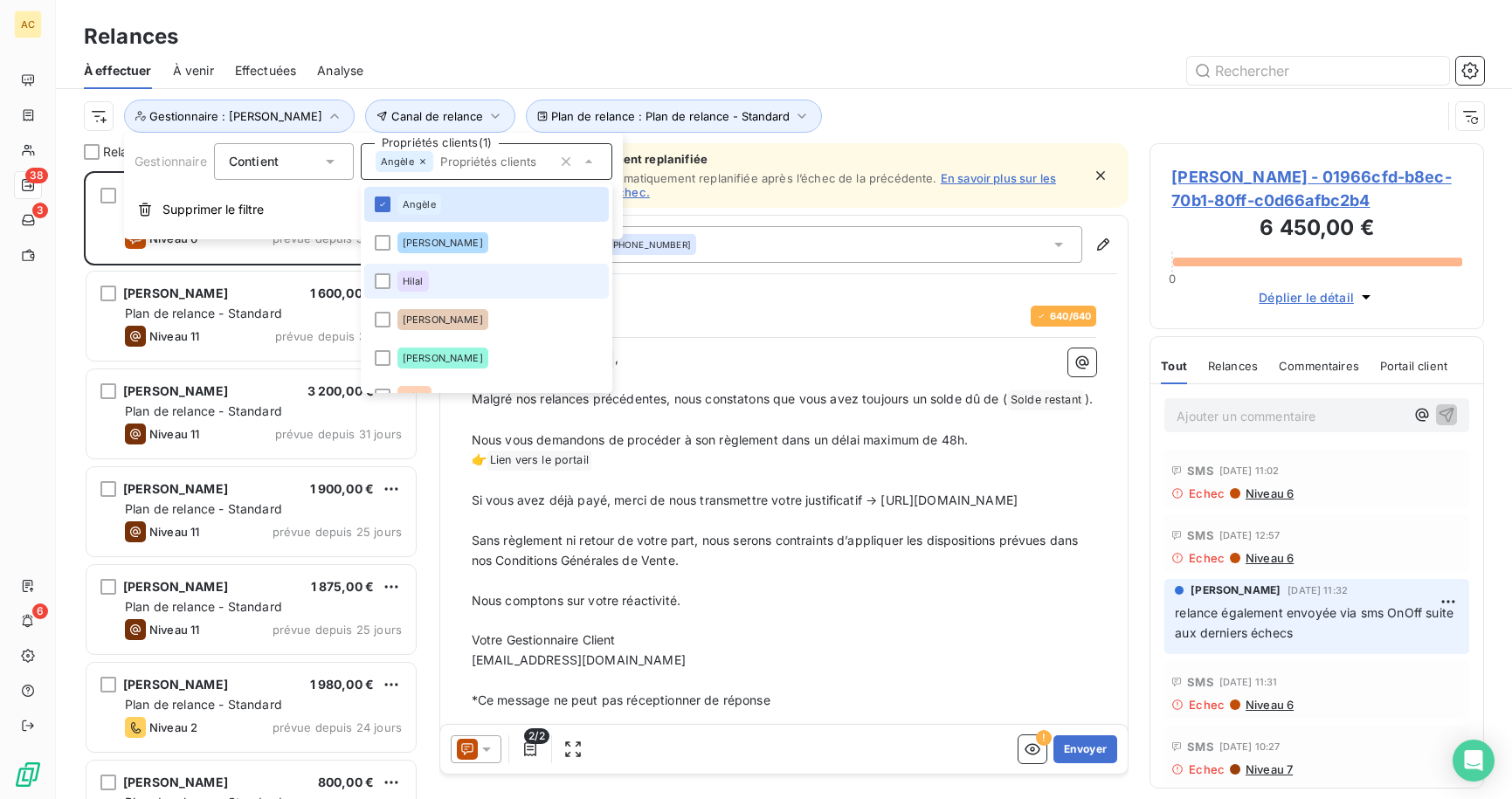
scroll to position [4, 0]
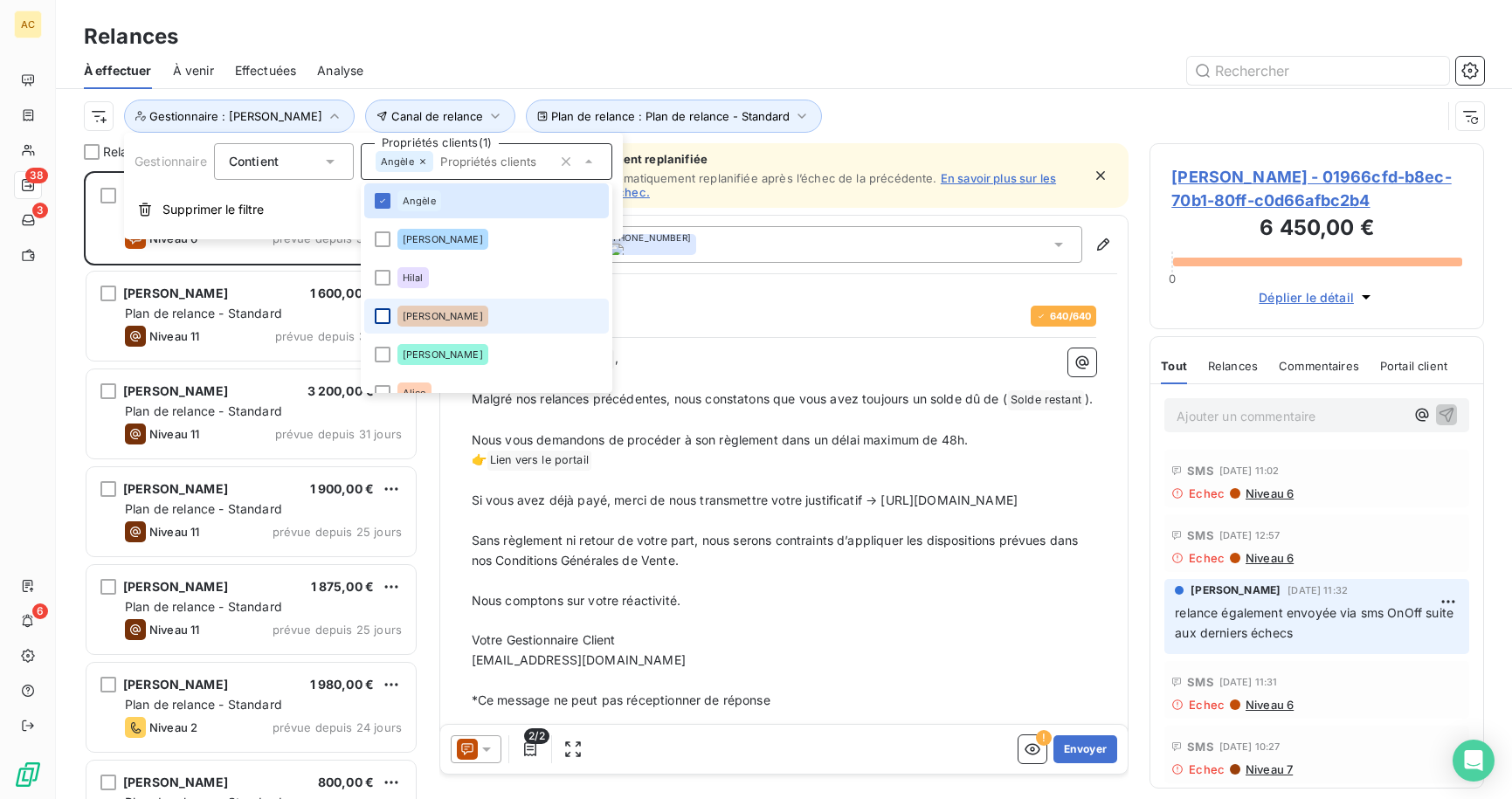
click at [385, 321] on div at bounding box center [382, 316] width 16 height 16
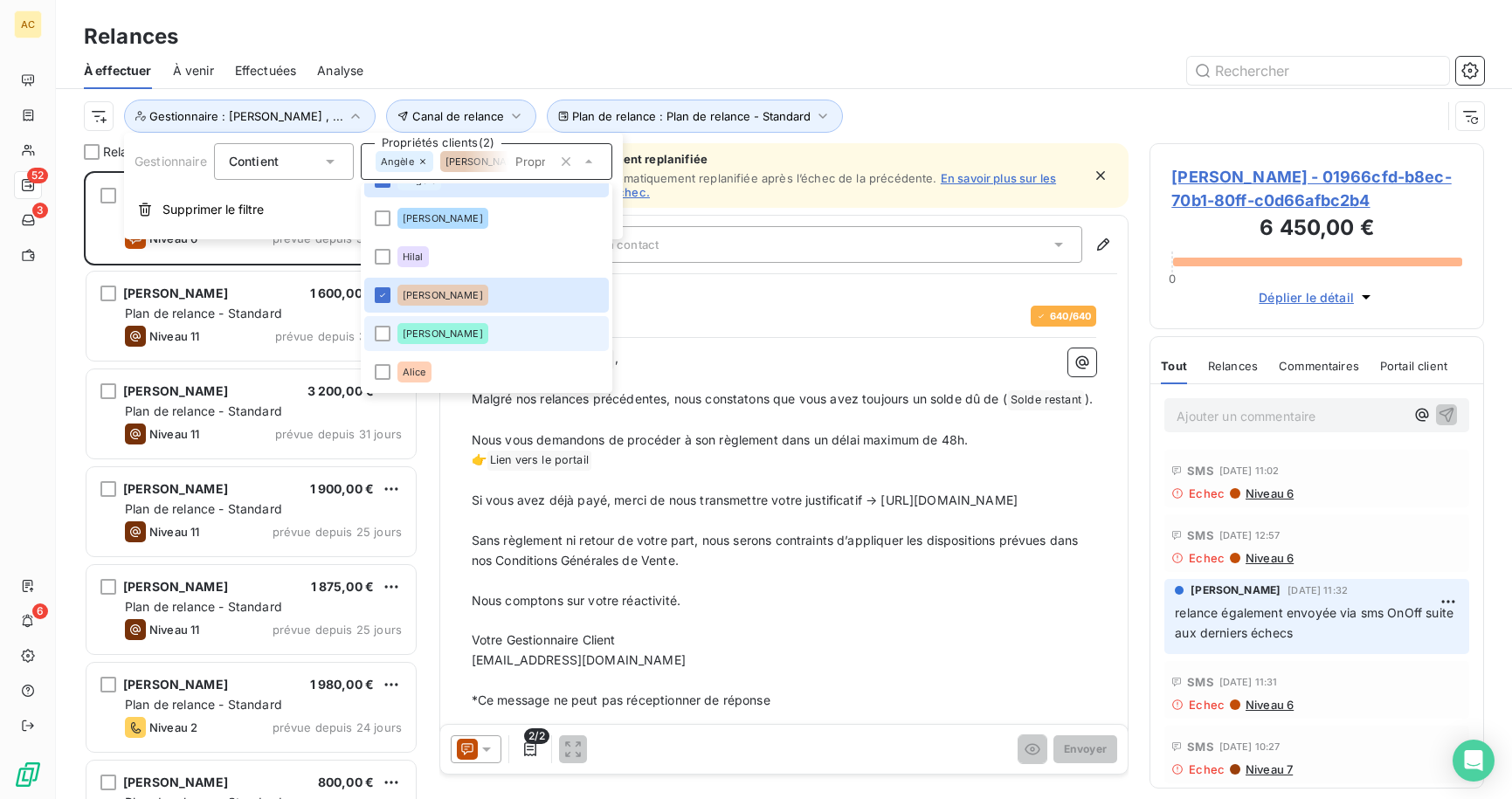
scroll to position [615, 322]
click at [651, 32] on div "Relances" at bounding box center [783, 36] width 1456 height 31
